Goal: Transaction & Acquisition: Purchase product/service

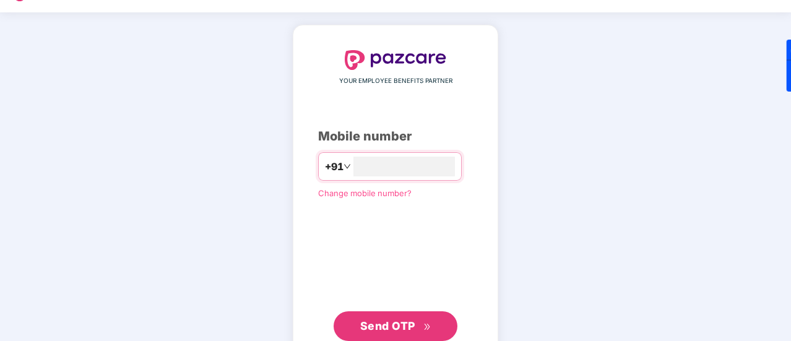
scroll to position [68, 0]
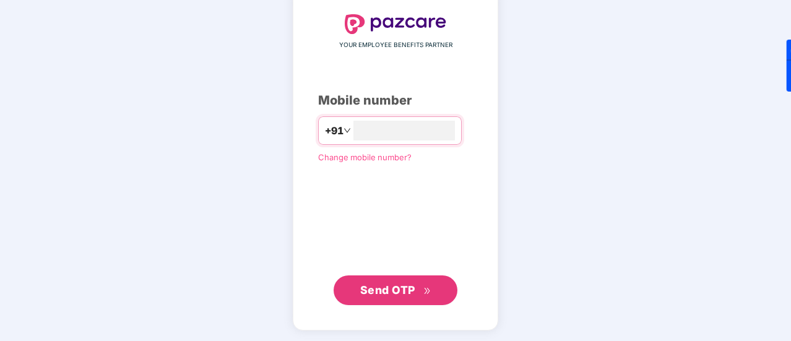
type input "**********"
click at [392, 295] on span "Send OTP" at bounding box center [387, 290] width 55 height 13
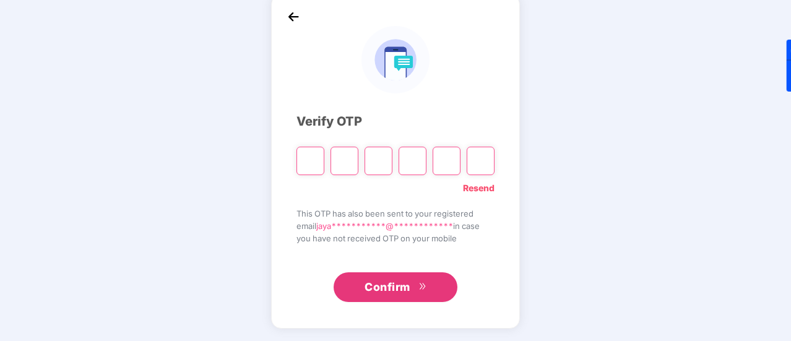
scroll to position [62, 0]
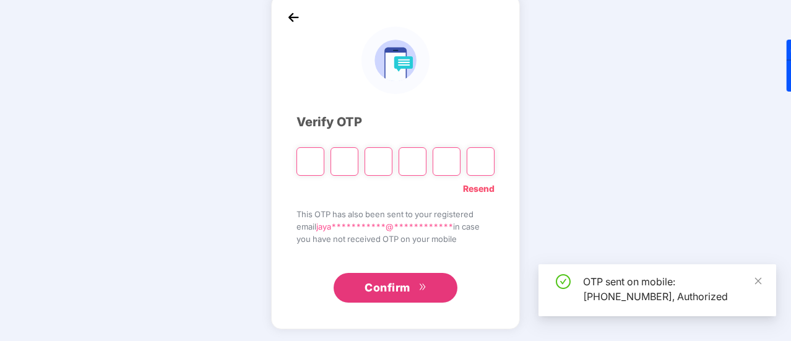
type input "*"
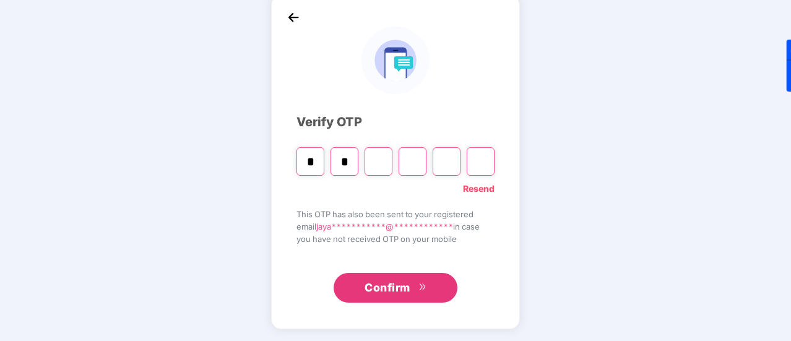
type input "*"
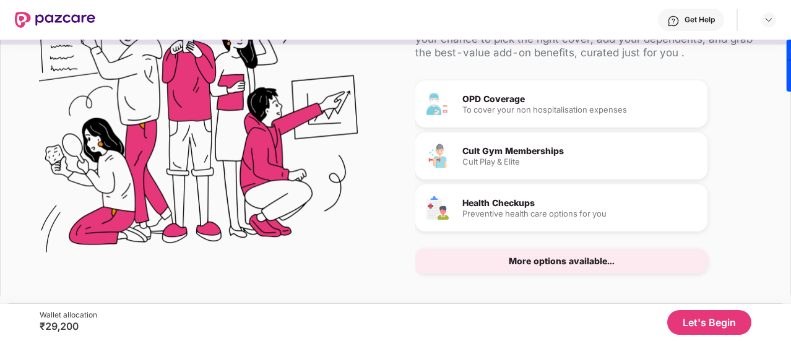
scroll to position [129, 0]
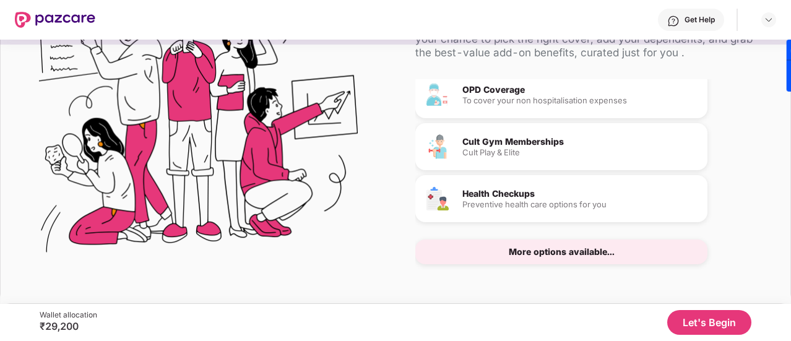
click at [601, 251] on div "More options available..." at bounding box center [562, 252] width 106 height 9
click at [711, 313] on button "Let's Begin" at bounding box center [709, 322] width 84 height 25
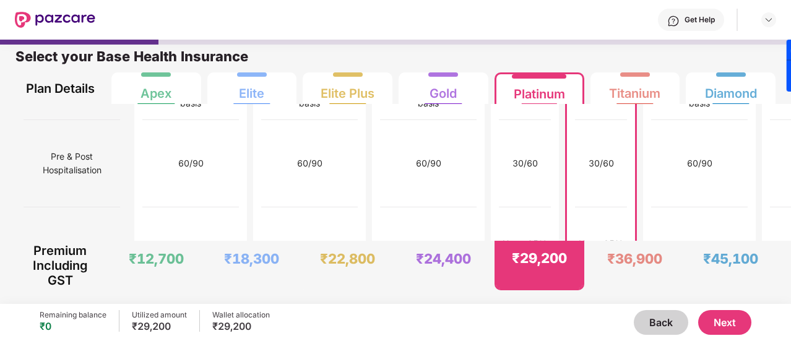
scroll to position [1362, 0]
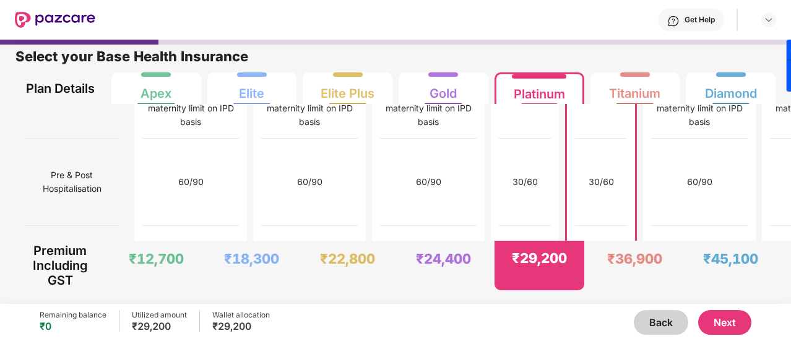
click at [721, 316] on button "Next" at bounding box center [724, 322] width 53 height 25
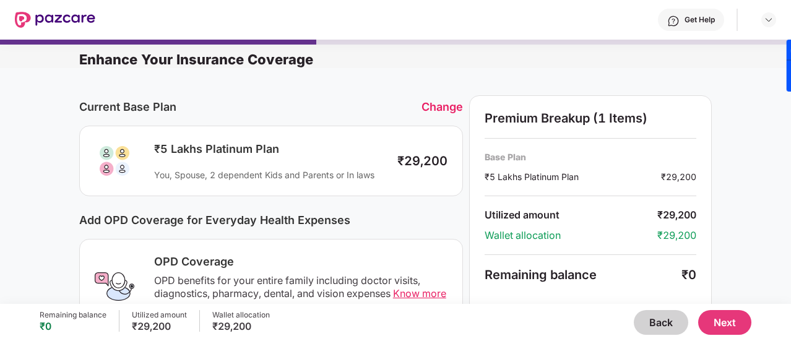
scroll to position [248, 0]
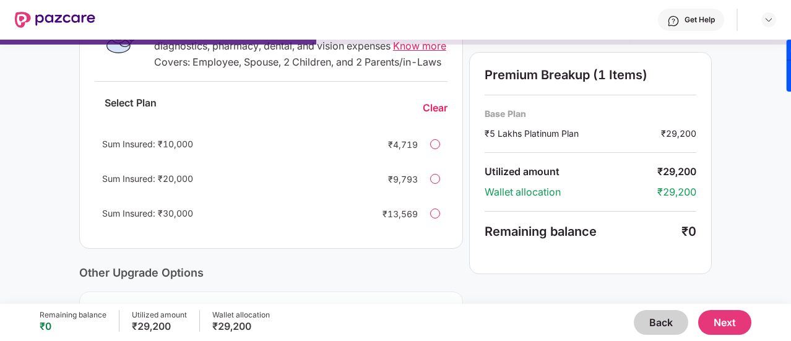
click at [435, 149] on div at bounding box center [435, 144] width 10 height 10
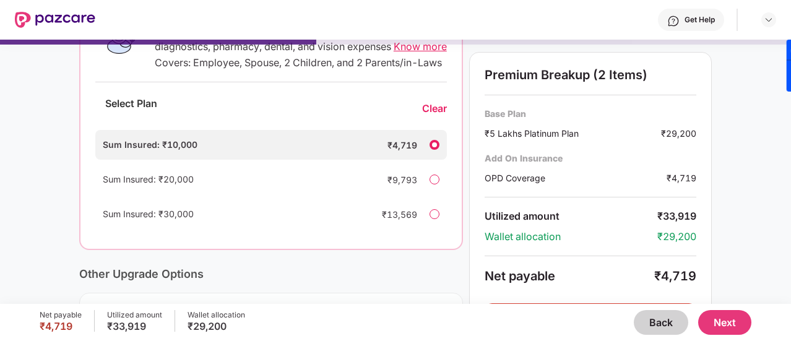
scroll to position [248, 0]
click at [439, 184] on div at bounding box center [435, 179] width 10 height 10
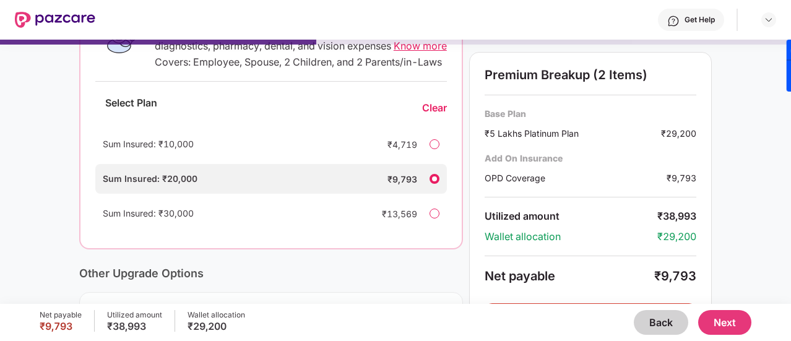
click at [434, 219] on div at bounding box center [435, 214] width 10 height 10
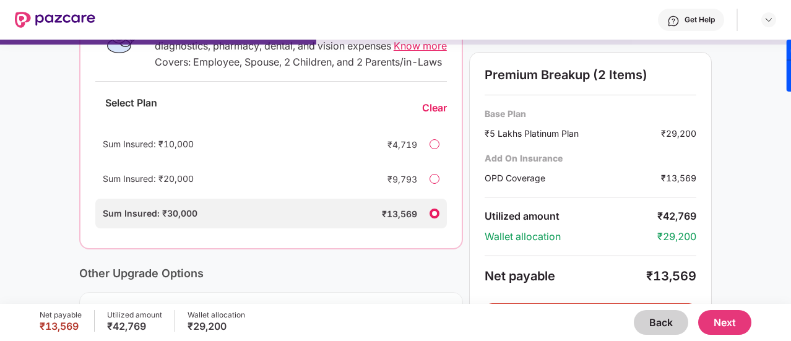
click at [443, 115] on div "Clear" at bounding box center [434, 108] width 25 height 13
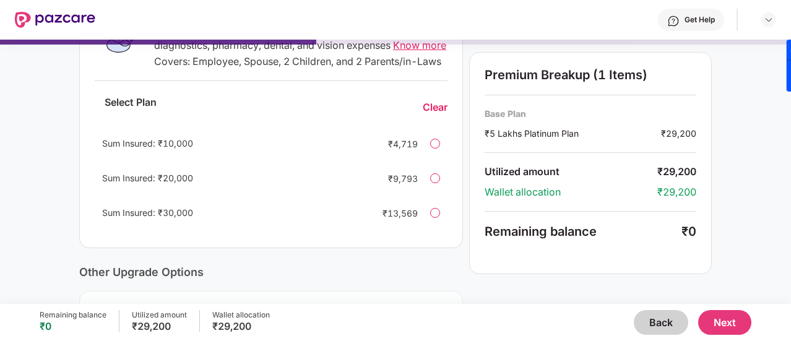
scroll to position [248, 0]
click at [431, 115] on div "Clear" at bounding box center [435, 108] width 25 height 13
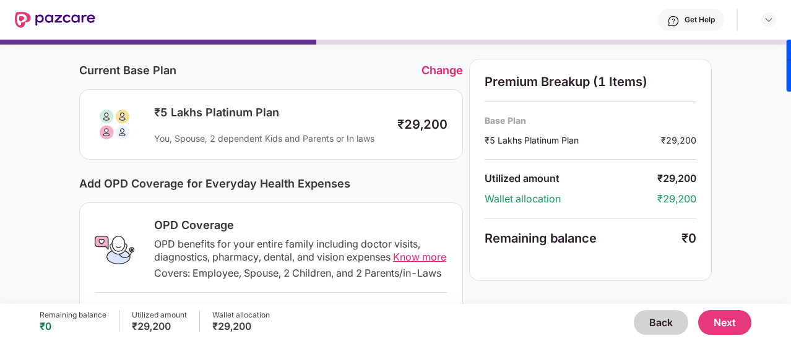
scroll to position [0, 0]
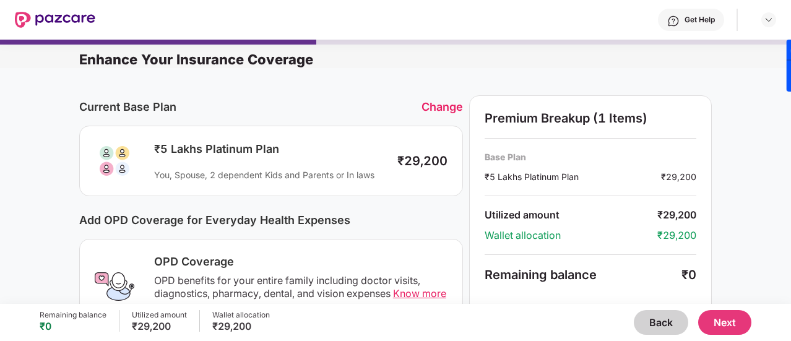
click at [448, 105] on div "Change" at bounding box center [442, 106] width 41 height 13
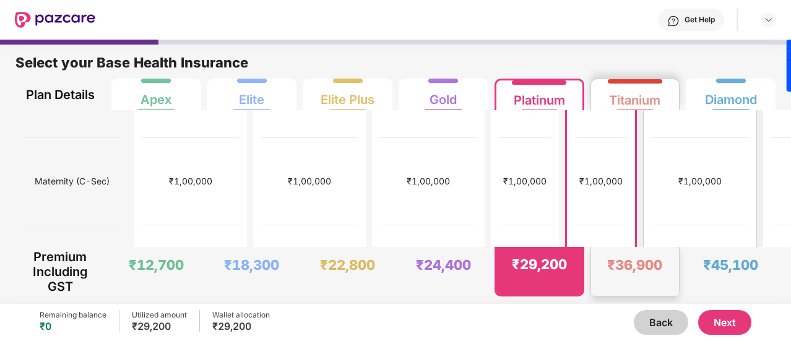
scroll to position [557, 0]
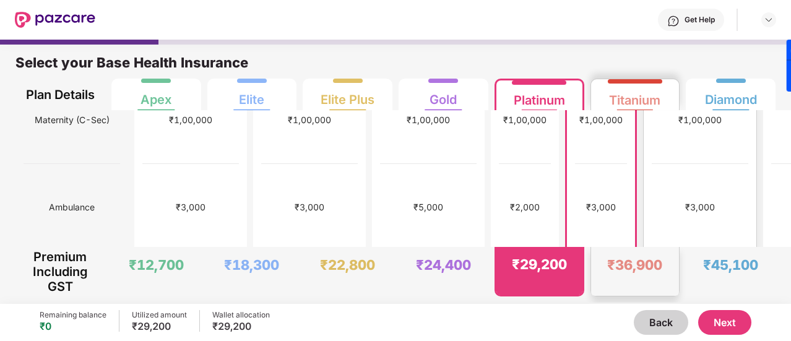
click at [635, 107] on div "Titanium" at bounding box center [634, 95] width 51 height 25
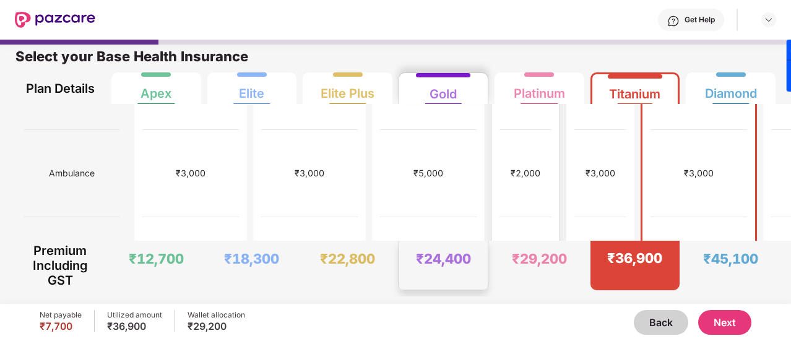
scroll to position [647, 0]
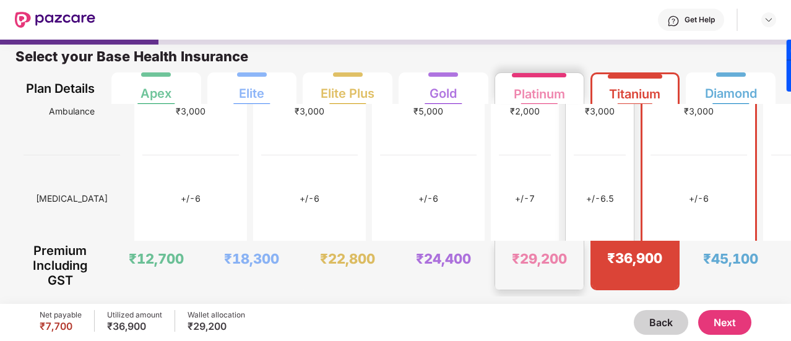
click at [556, 87] on div "Platinum" at bounding box center [539, 89] width 51 height 25
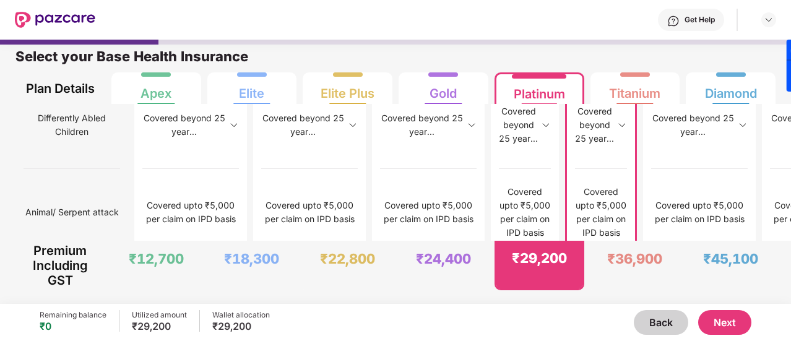
scroll to position [1700, 0]
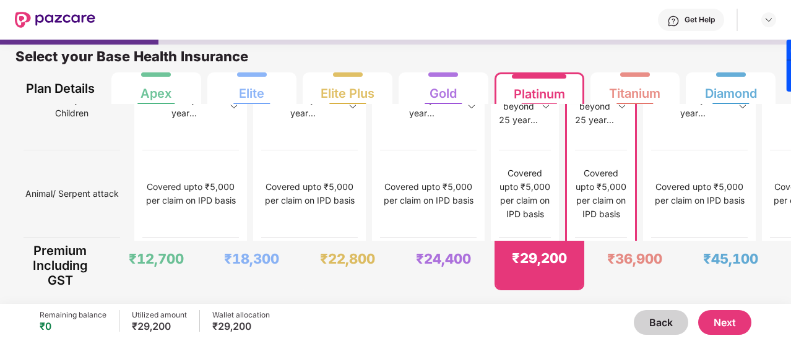
click at [709, 333] on button "Next" at bounding box center [724, 322] width 53 height 25
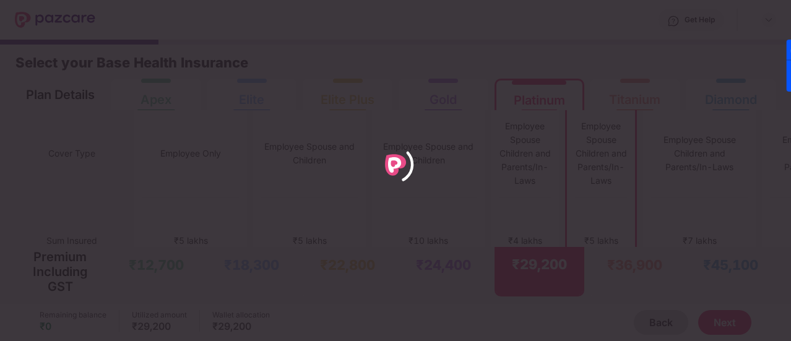
click at [718, 324] on div at bounding box center [395, 170] width 791 height 341
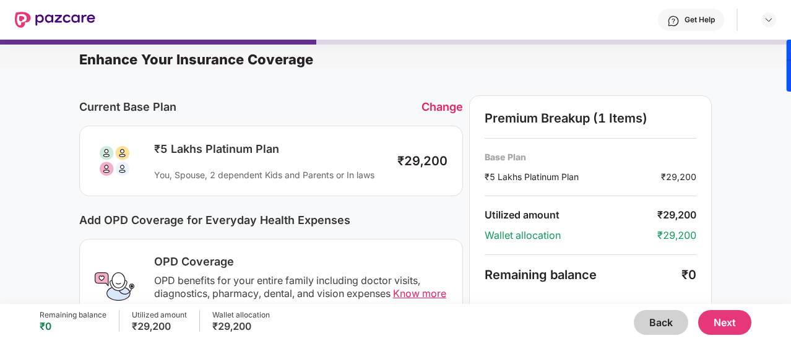
click at [303, 144] on div "₹5 Lakhs Platinum Plan" at bounding box center [269, 149] width 231 height 15
click at [258, 163] on div "₹5 Lakhs Platinum Plan You, Spouse, 2 dependent Kids and Parents or In laws" at bounding box center [266, 161] width 238 height 39
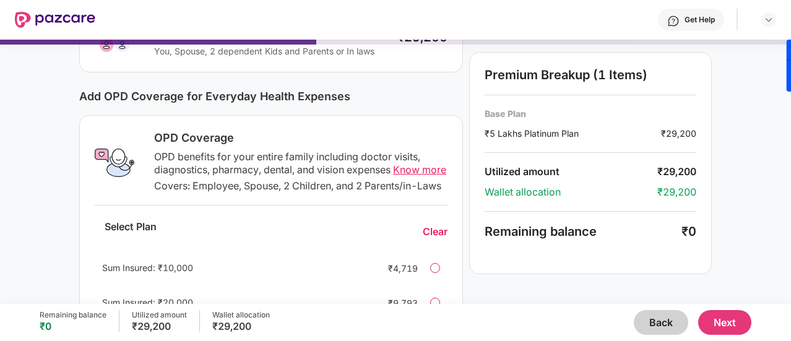
scroll to position [186, 0]
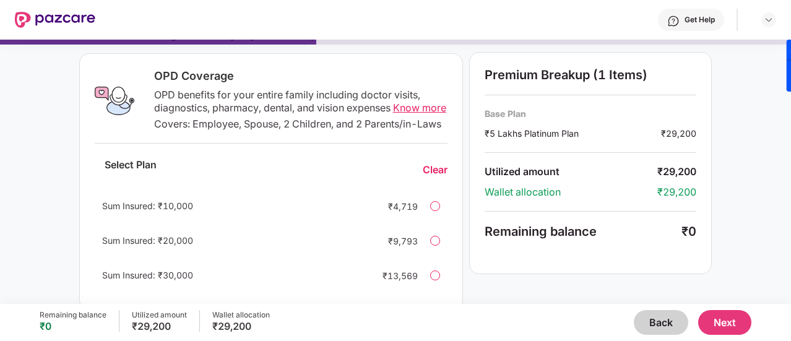
click at [313, 89] on div "OPD benefits for your entire family including doctor visits, diagnostics, pharm…" at bounding box center [301, 102] width 294 height 26
click at [401, 109] on span "Know more" at bounding box center [419, 108] width 53 height 12
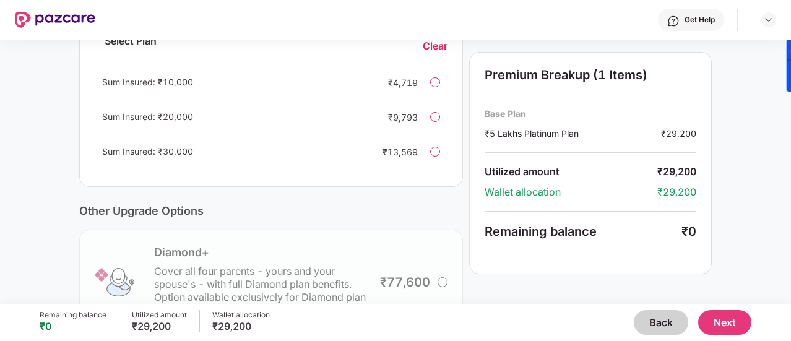
scroll to position [0, 0]
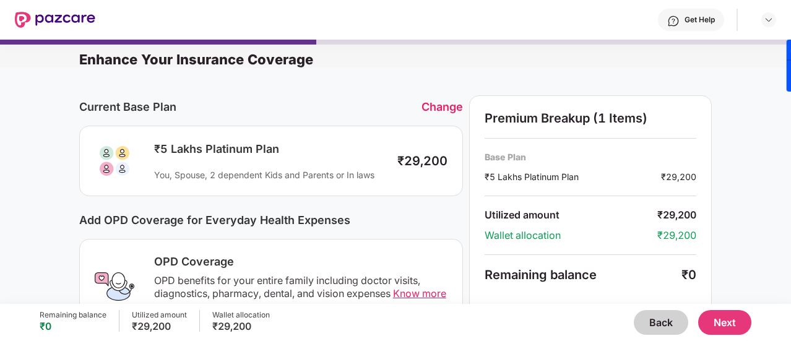
click at [317, 169] on div "You, Spouse, 2 dependent Kids and Parents or In laws" at bounding box center [269, 175] width 231 height 12
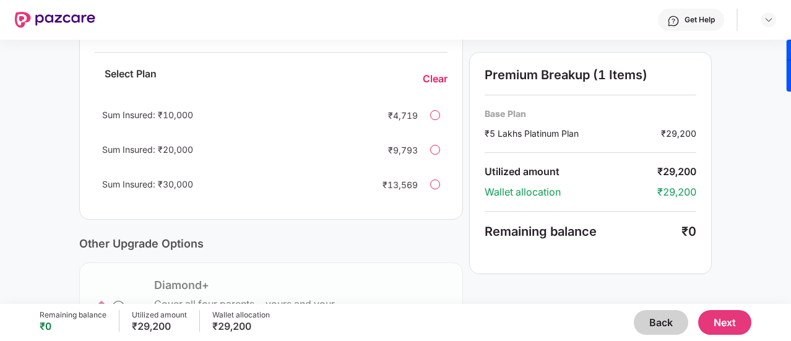
scroll to position [276, 0]
click at [363, 163] on div "Sum Insured: ₹20,000 ₹9,793" at bounding box center [271, 151] width 353 height 30
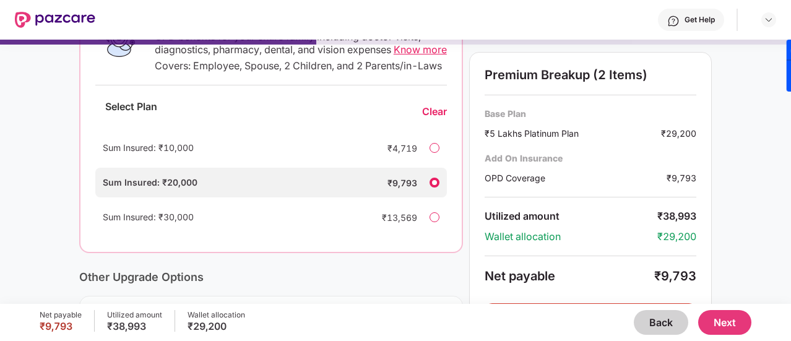
scroll to position [187, 0]
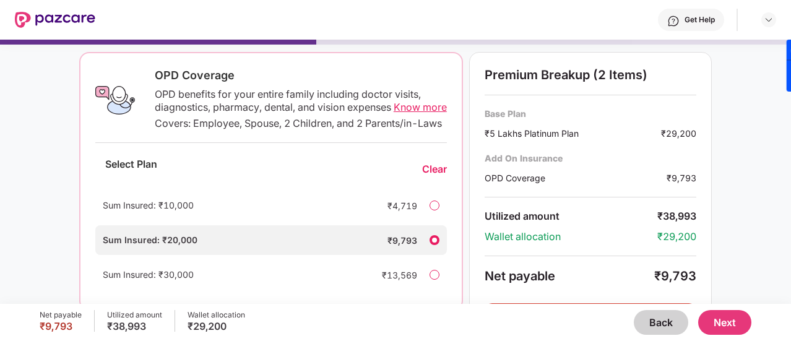
click at [441, 176] on div "Clear" at bounding box center [434, 169] width 25 height 13
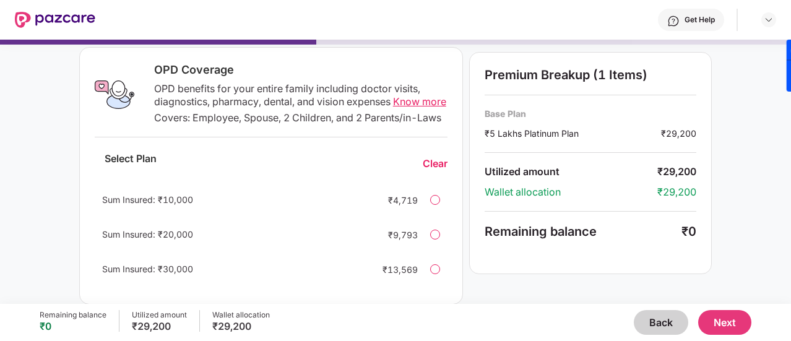
scroll to position [193, 0]
click at [724, 320] on button "Next" at bounding box center [724, 322] width 53 height 25
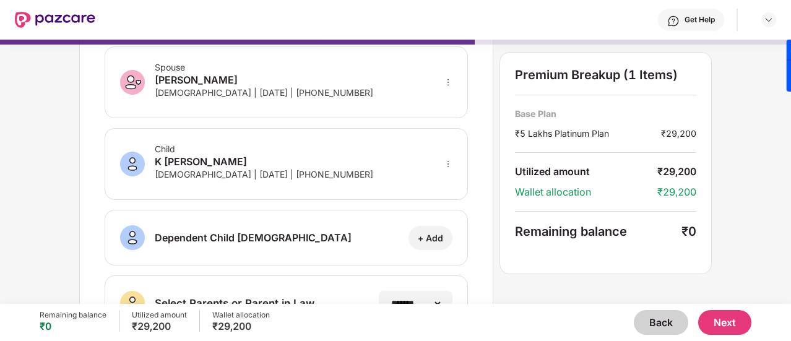
scroll to position [330, 0]
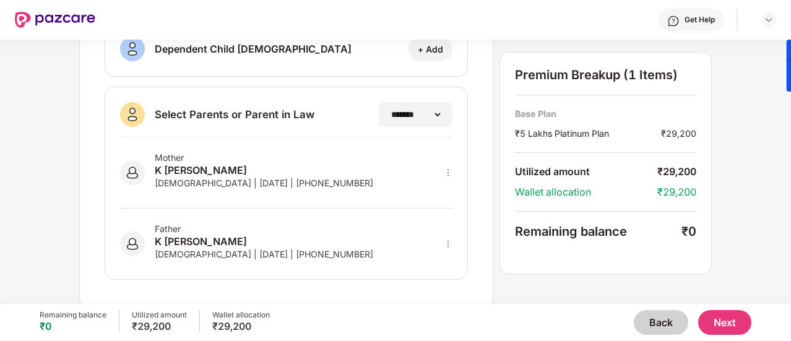
click at [646, 320] on button "Back" at bounding box center [661, 322] width 54 height 25
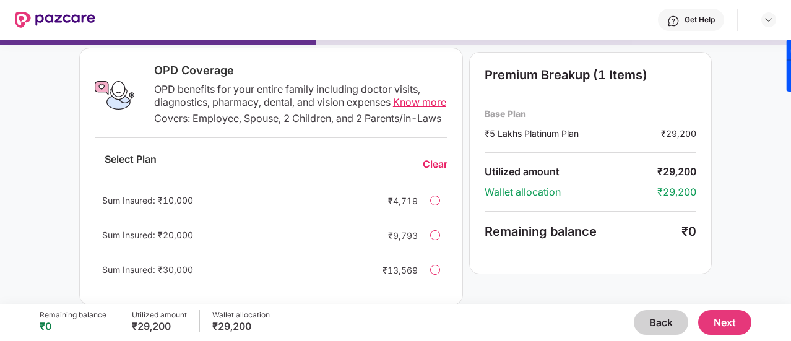
scroll to position [189, 0]
